Goal: Information Seeking & Learning: Learn about a topic

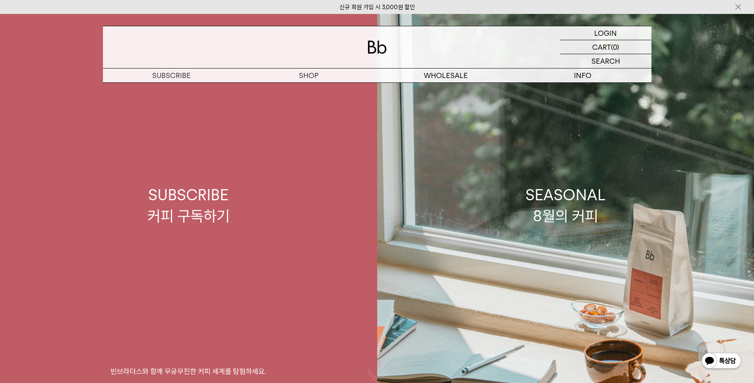
click at [0, 0] on p "숍" at bounding box center [0, 0] width 0 height 0
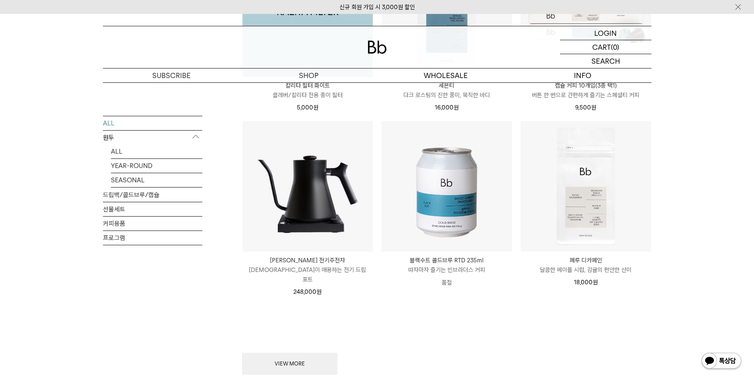
scroll to position [915, 0]
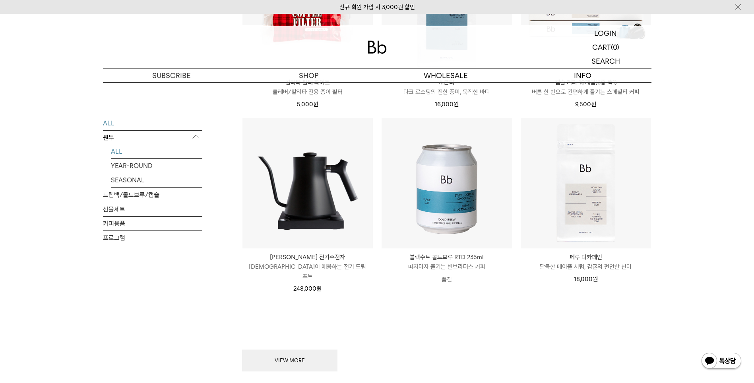
click at [118, 148] on link "ALL" at bounding box center [156, 151] width 91 height 14
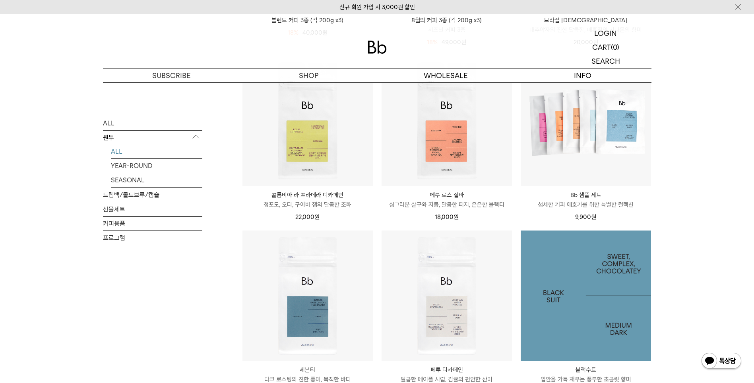
scroll to position [358, 0]
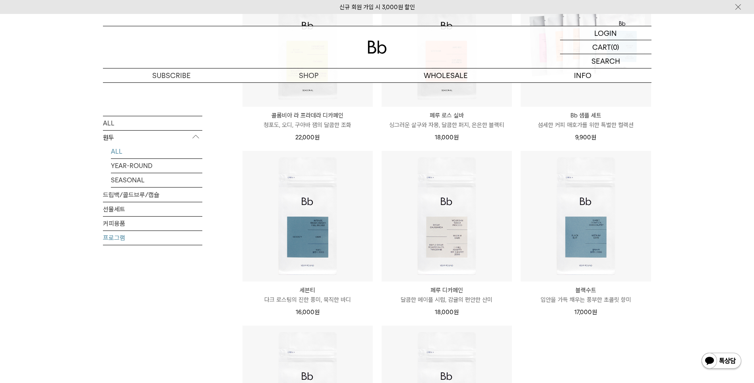
click at [122, 238] on link "프로그램" at bounding box center [152, 237] width 99 height 14
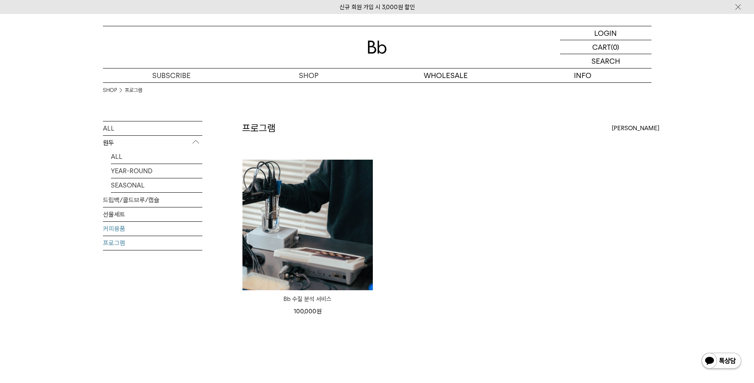
click at [116, 227] on link "커피용품" at bounding box center [152, 228] width 99 height 14
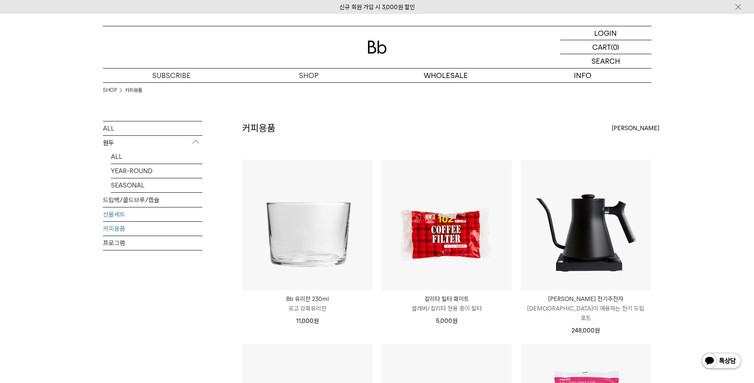
click at [117, 213] on link "선물세트" at bounding box center [152, 214] width 99 height 14
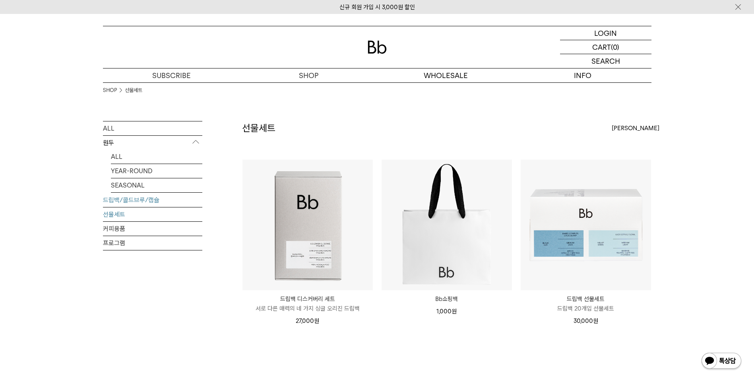
click at [138, 202] on link "드립백/콜드브루/캡슐" at bounding box center [152, 200] width 99 height 14
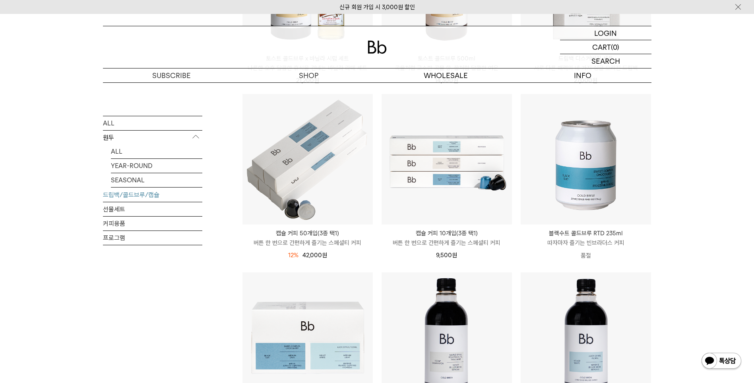
scroll to position [278, 0]
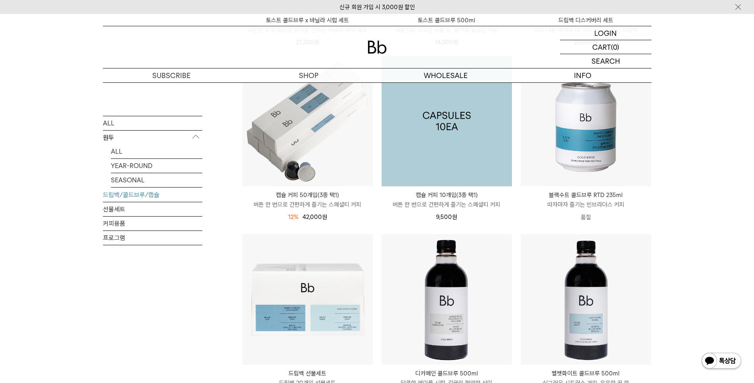
click at [443, 126] on img at bounding box center [447, 121] width 130 height 130
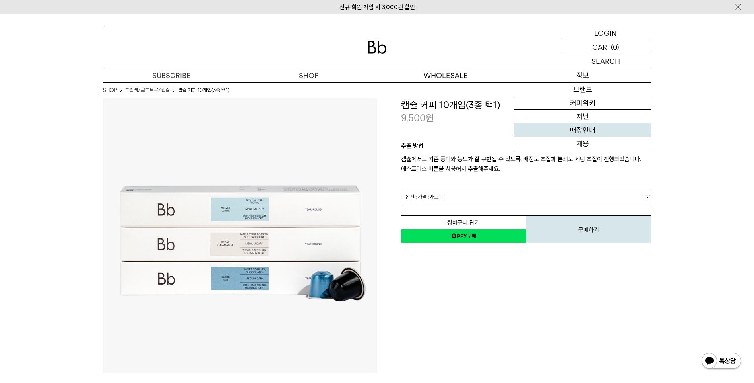
click at [595, 130] on link "매장안내" at bounding box center [583, 130] width 137 height 14
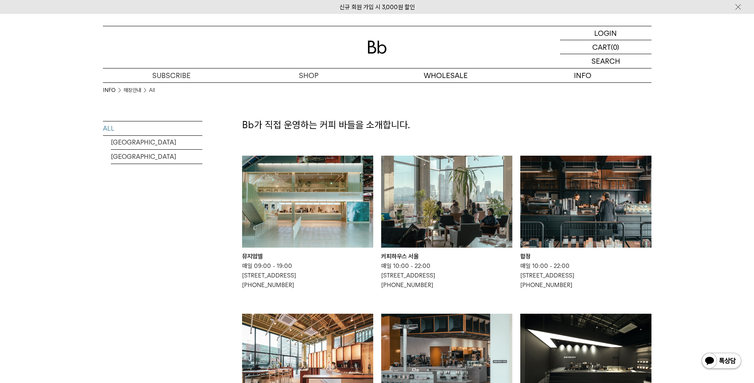
click at [445, 202] on img at bounding box center [446, 201] width 131 height 92
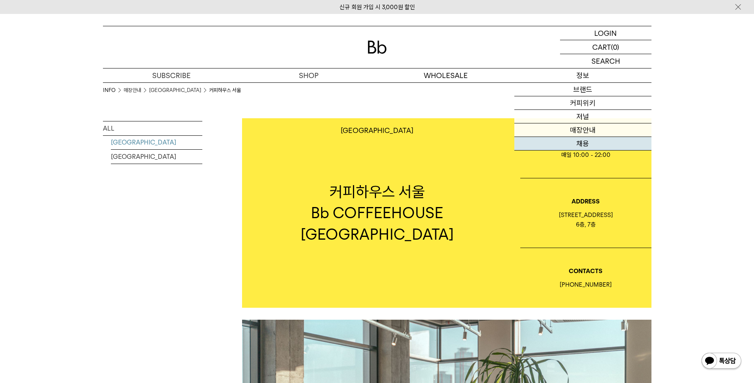
click at [587, 145] on link "채용" at bounding box center [583, 144] width 137 height 14
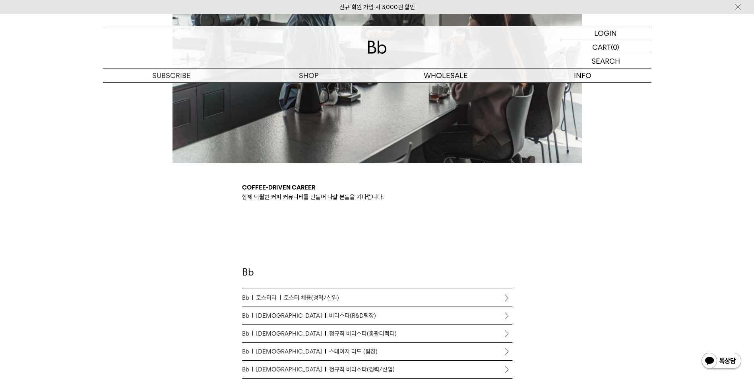
scroll to position [318, 0]
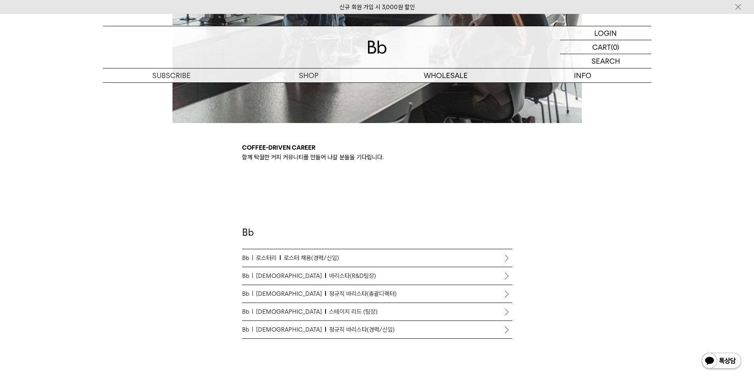
click at [505, 329] on li "Bb 바리스타 정규직 바리스타(경력/신입)" at bounding box center [377, 330] width 270 height 18
click at [340, 328] on span "정규직 바리스타(경력/신입)" at bounding box center [362, 329] width 66 height 10
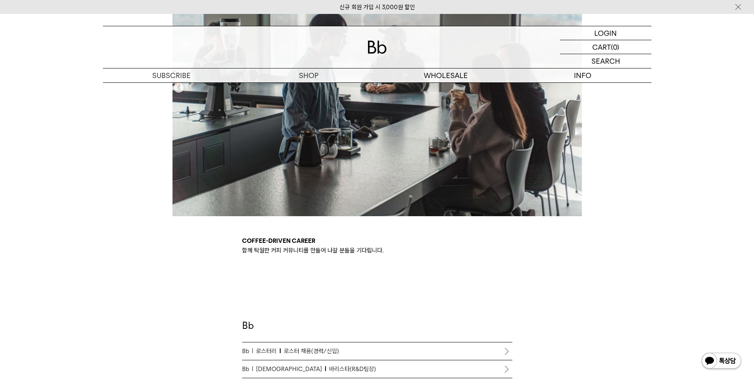
scroll to position [199, 0]
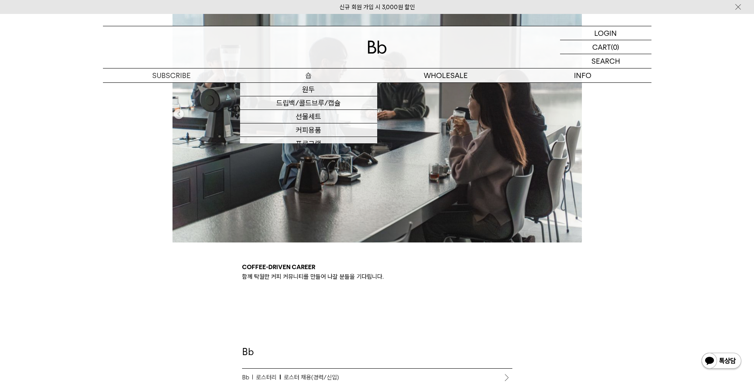
click at [309, 80] on p "숍" at bounding box center [308, 75] width 137 height 14
